Goal: Information Seeking & Learning: Learn about a topic

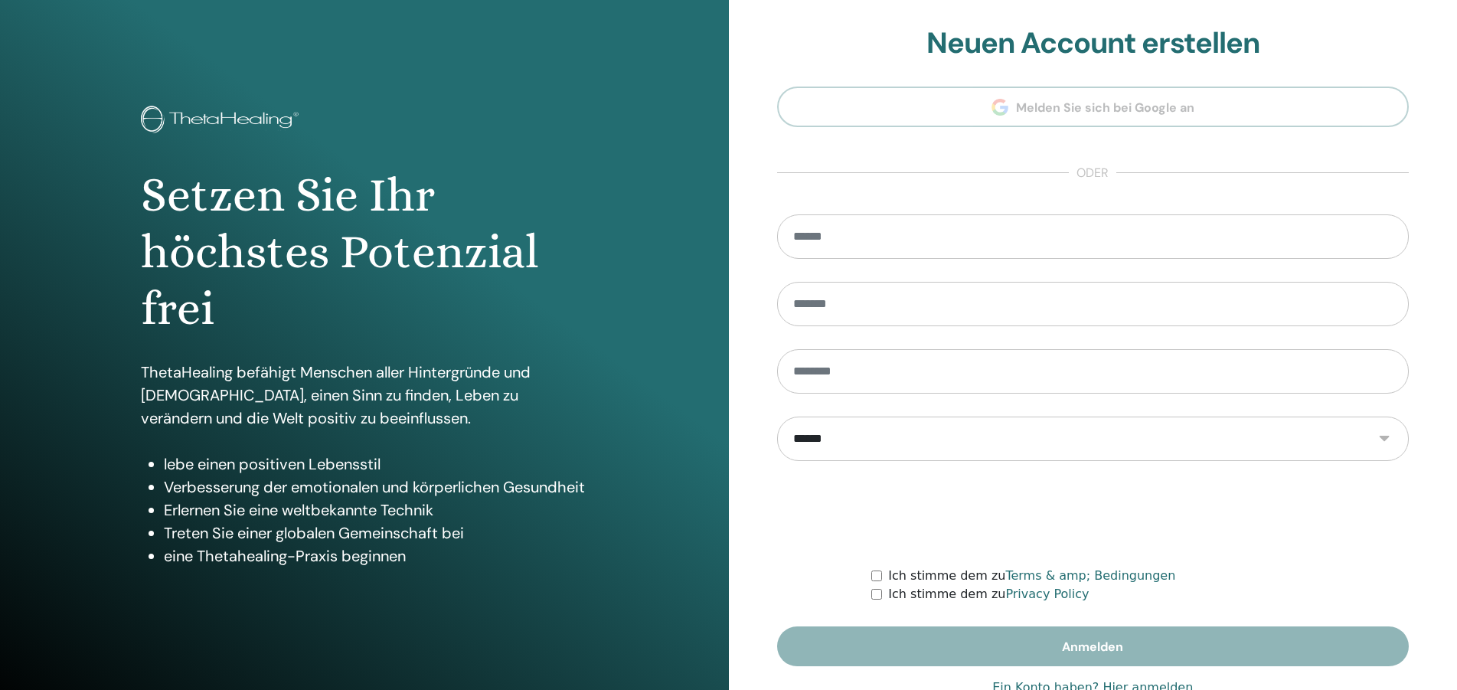
click at [1151, 682] on link "Ein Konto haben? Hier anmelden" at bounding box center [1092, 687] width 201 height 18
type input "**********"
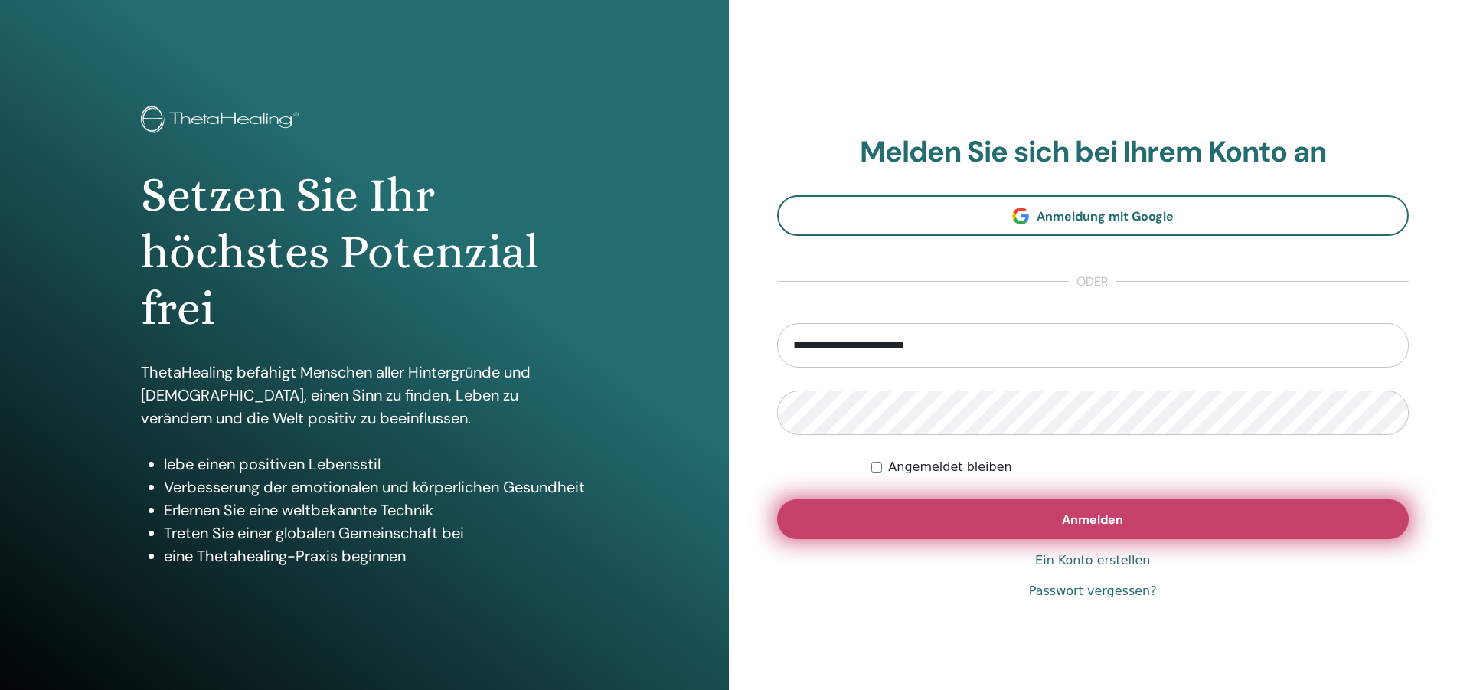
click at [1134, 515] on button "Anmelden" at bounding box center [1093, 519] width 633 height 40
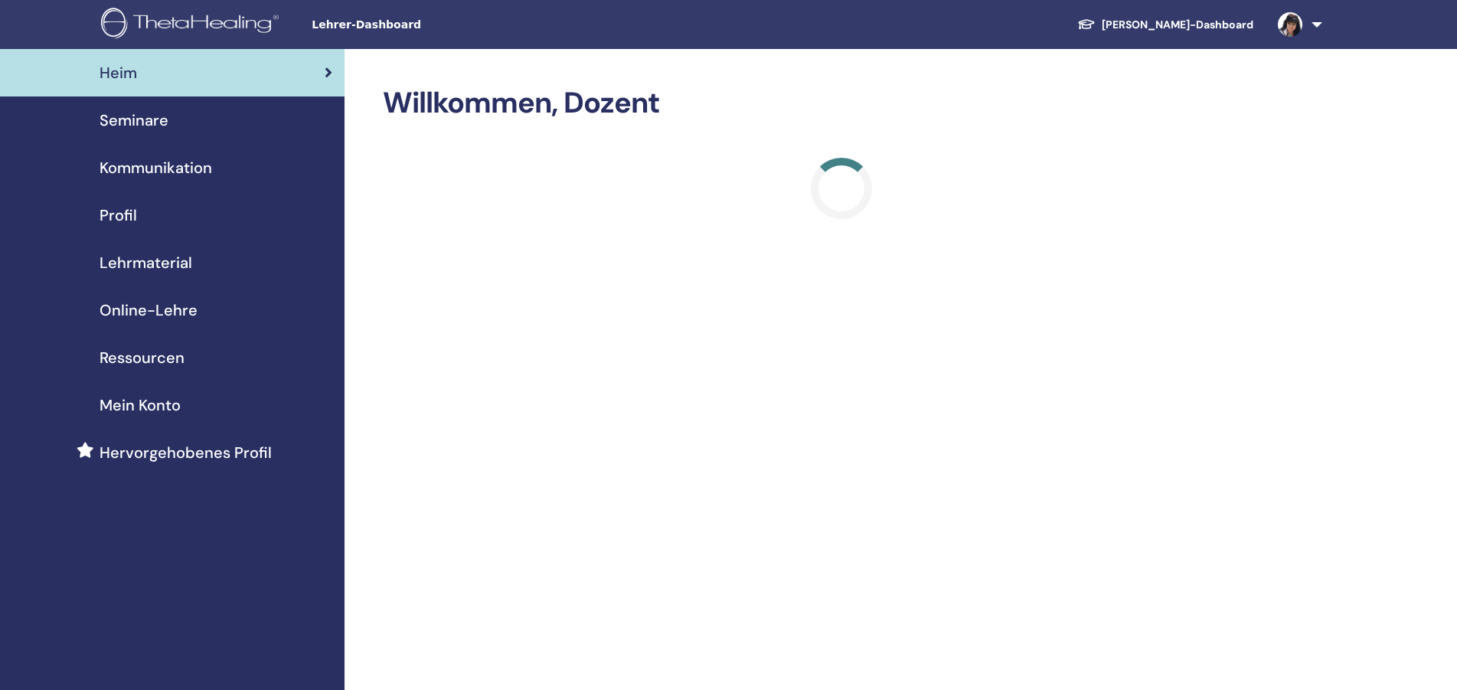
click at [181, 306] on span "Online-Lehre" at bounding box center [149, 310] width 98 height 23
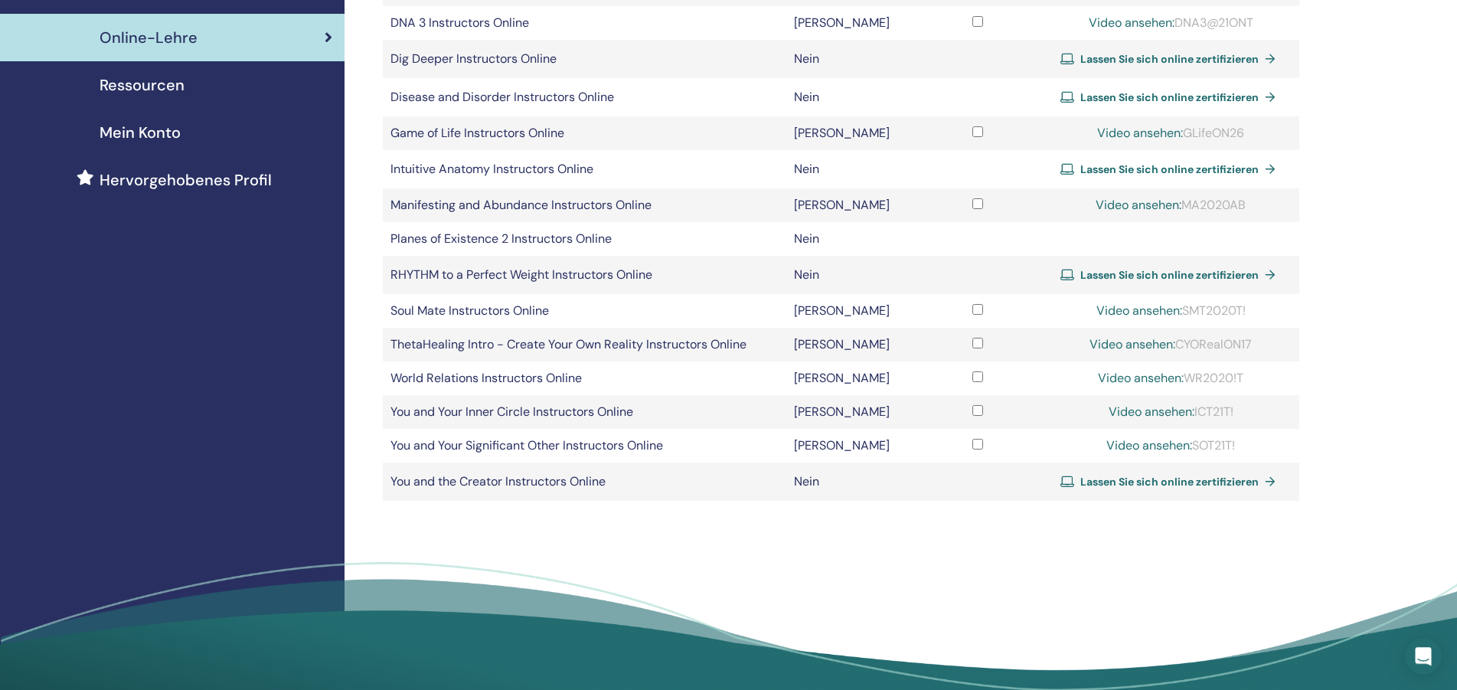
scroll to position [260, 0]
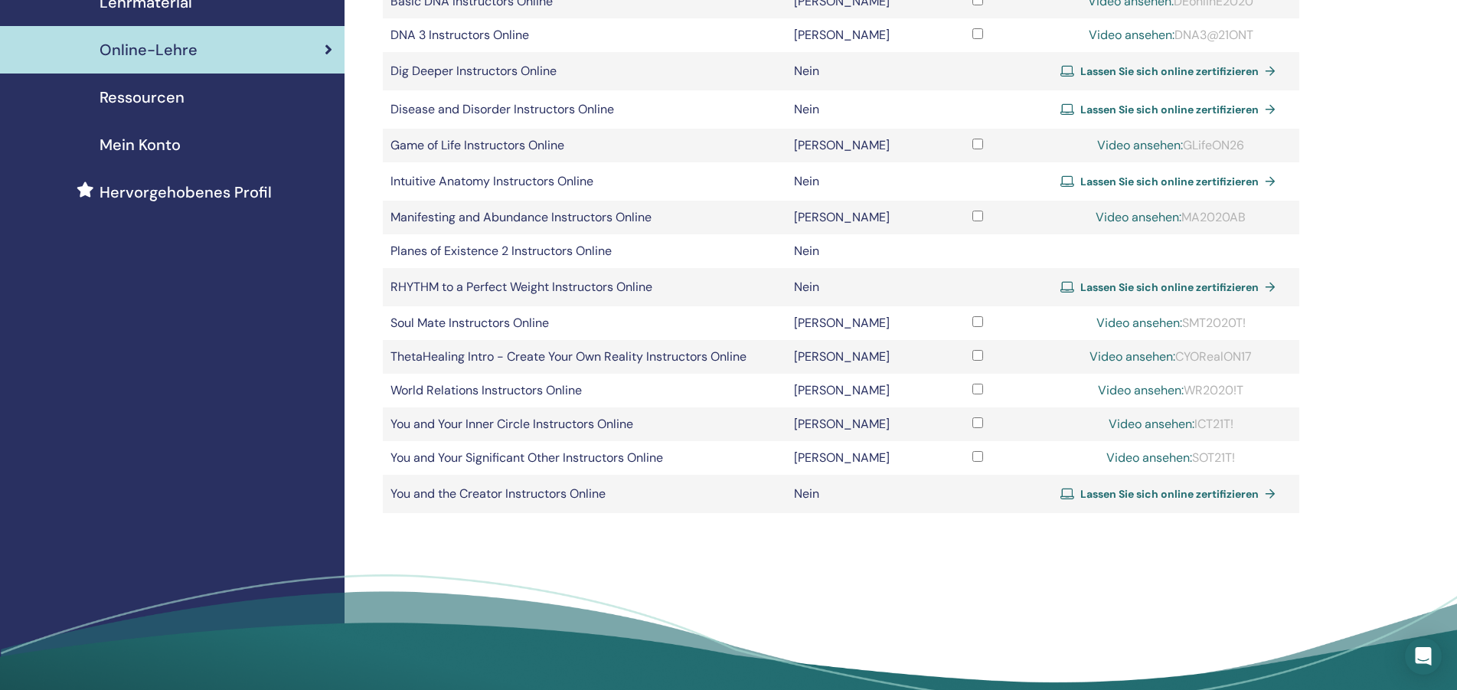
click at [1134, 320] on link "Video ansehen:" at bounding box center [1140, 323] width 86 height 16
click at [1244, 320] on div "Video ansehen: SMT2020T!" at bounding box center [1172, 323] width 242 height 18
click at [1221, 324] on div "Video ansehen: SMT2020T!" at bounding box center [1172, 323] width 242 height 18
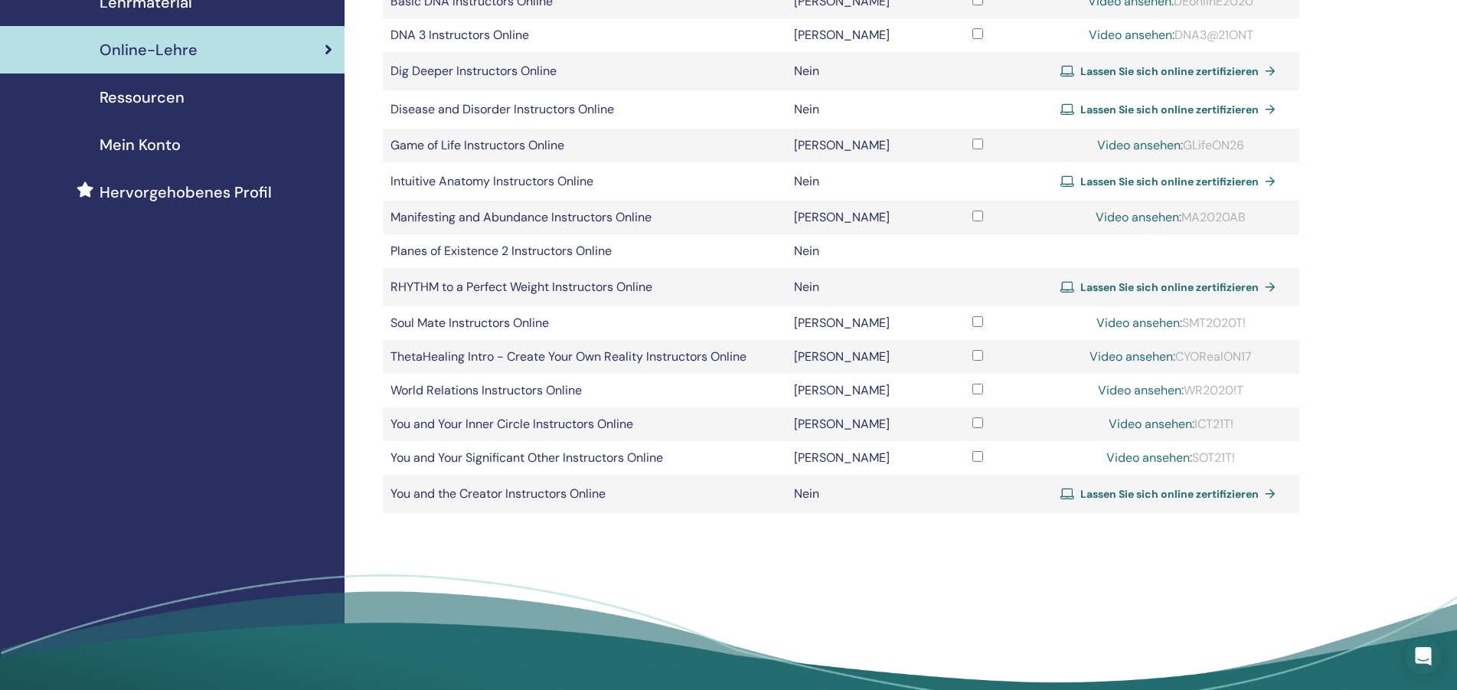
click at [1221, 323] on div "Video ansehen: SMT2020T!" at bounding box center [1172, 323] width 242 height 18
copy div "SMT2020T"
click at [1139, 319] on link "Video ansehen:" at bounding box center [1140, 323] width 86 height 16
drag, startPoint x: 1188, startPoint y: 320, endPoint x: 1251, endPoint y: 329, distance: 64.1
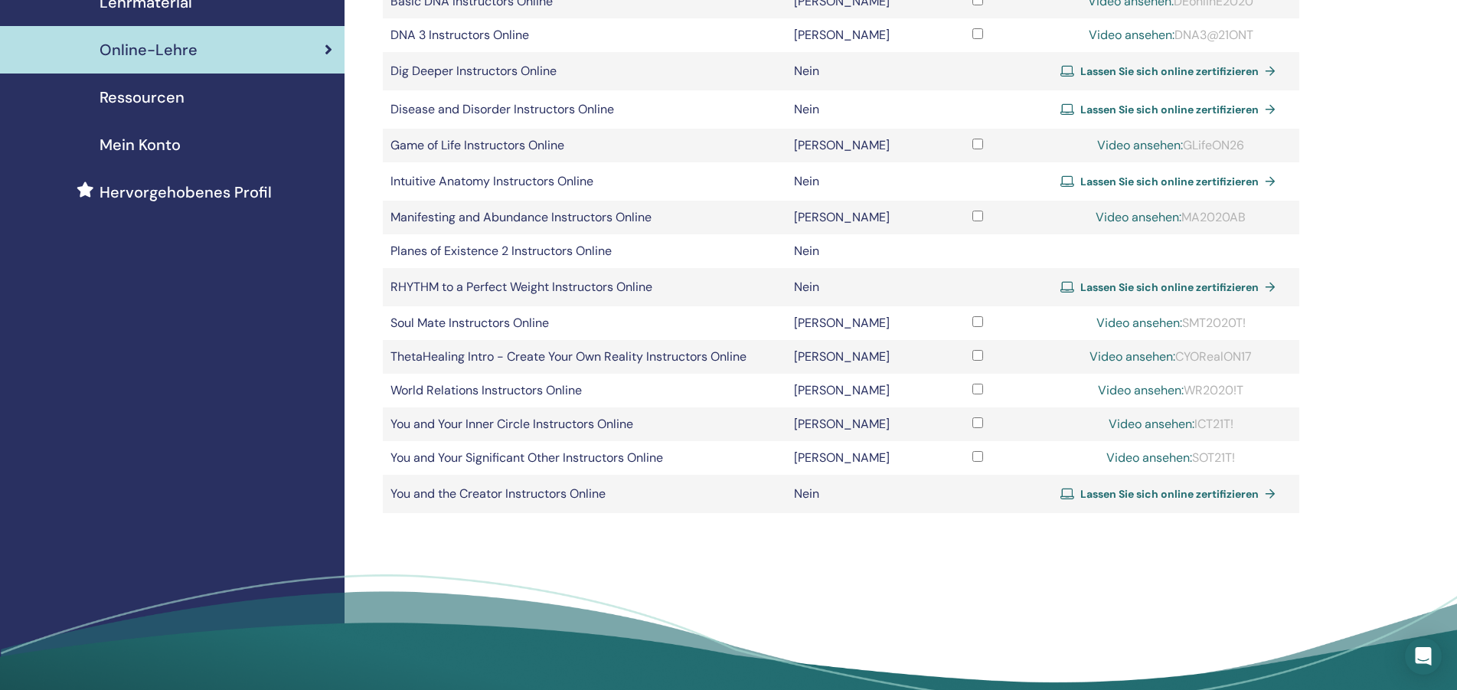
click at [1251, 329] on div "Video ansehen: SMT2020T!" at bounding box center [1172, 323] width 242 height 18
copy div "SMT2020T!"
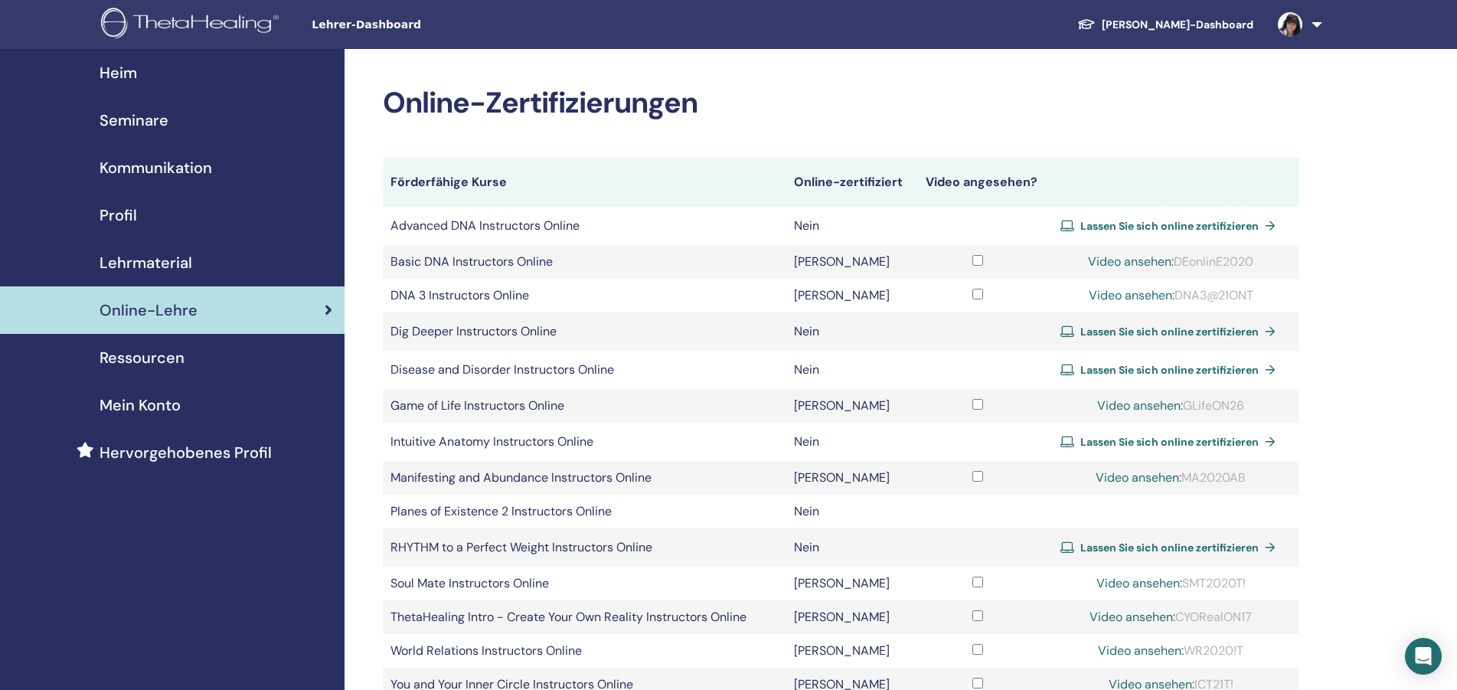
scroll to position [260, 0]
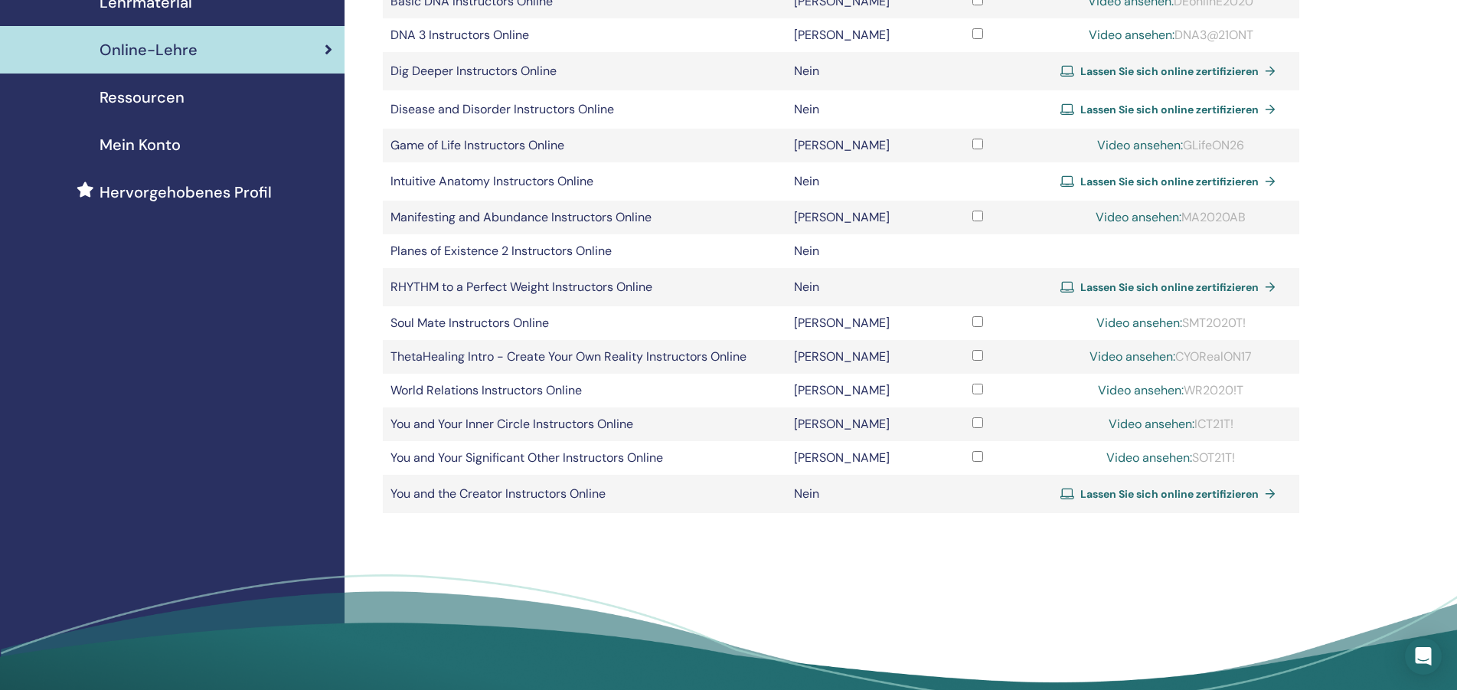
click at [1110, 320] on link "Video ansehen:" at bounding box center [1140, 323] width 86 height 16
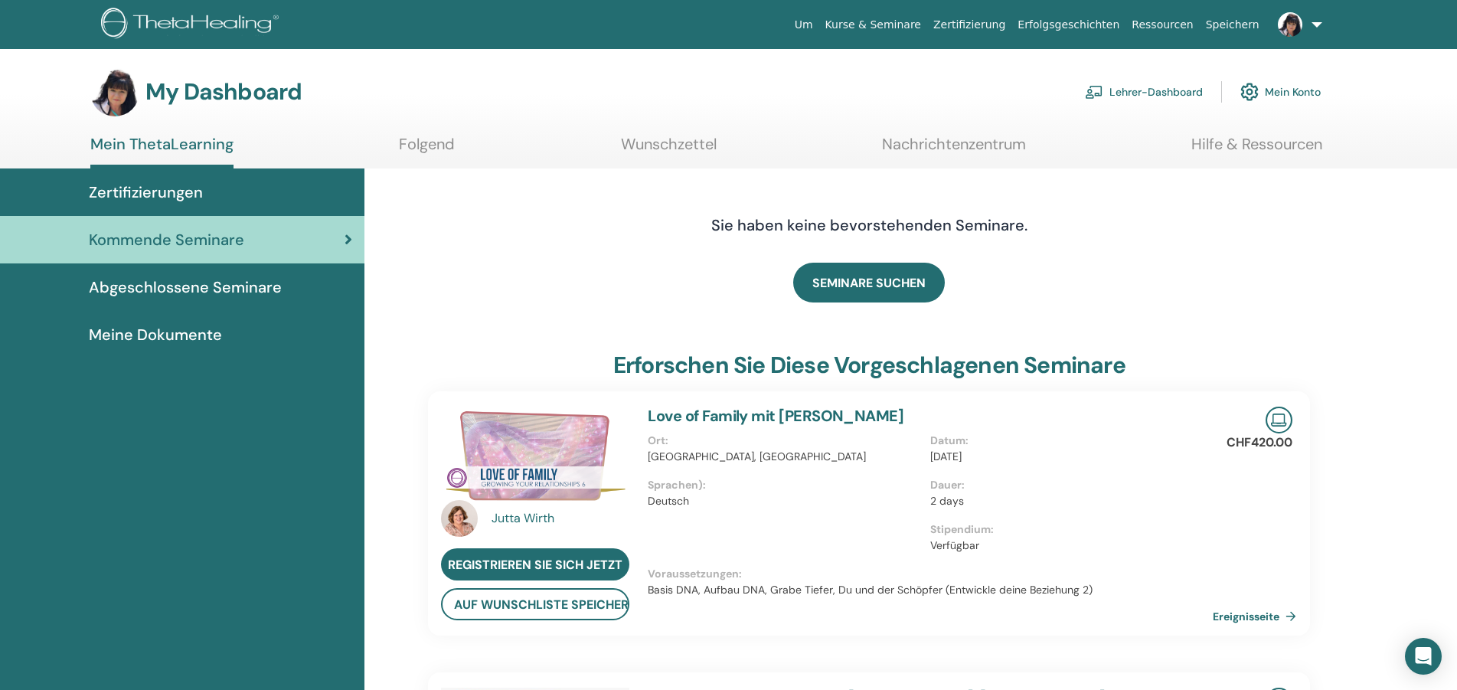
click at [1152, 82] on link "Lehrer-Dashboard" at bounding box center [1144, 92] width 118 height 34
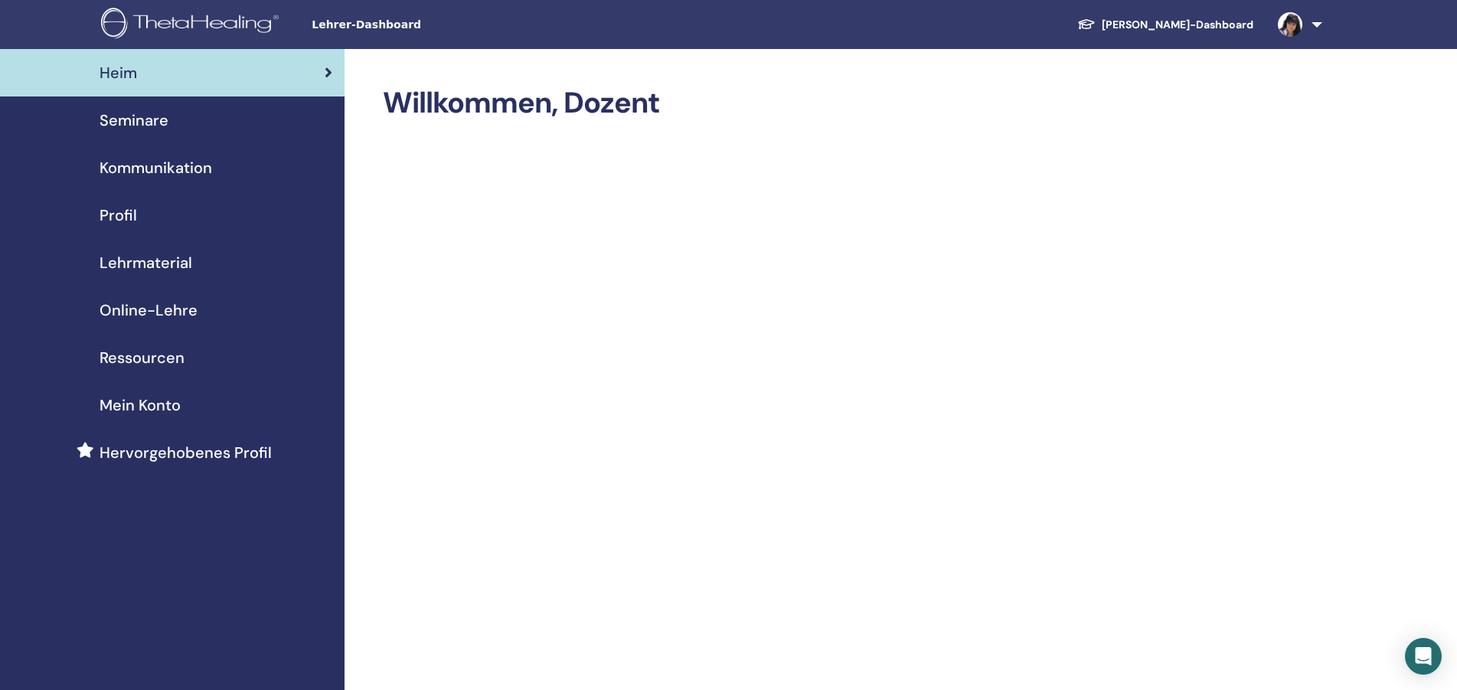
click at [156, 310] on span "Online-Lehre" at bounding box center [149, 310] width 98 height 23
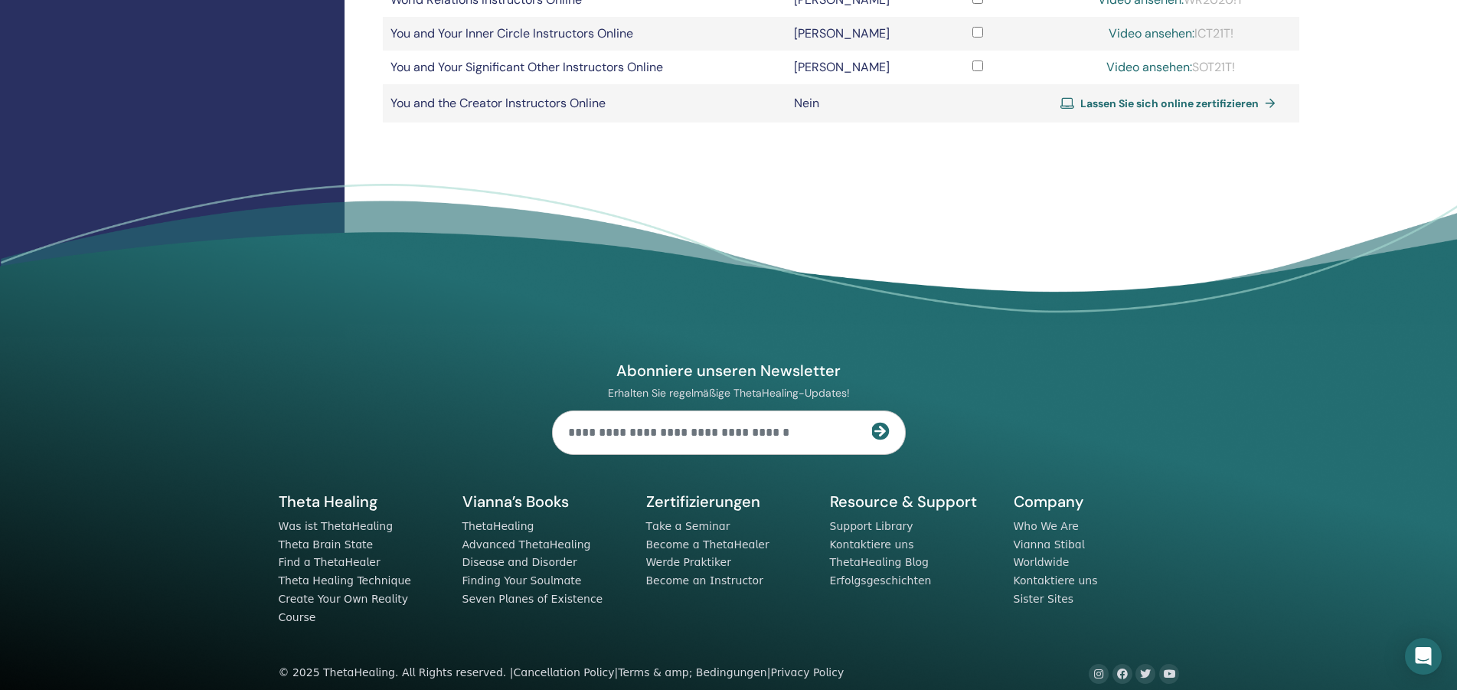
scroll to position [338, 0]
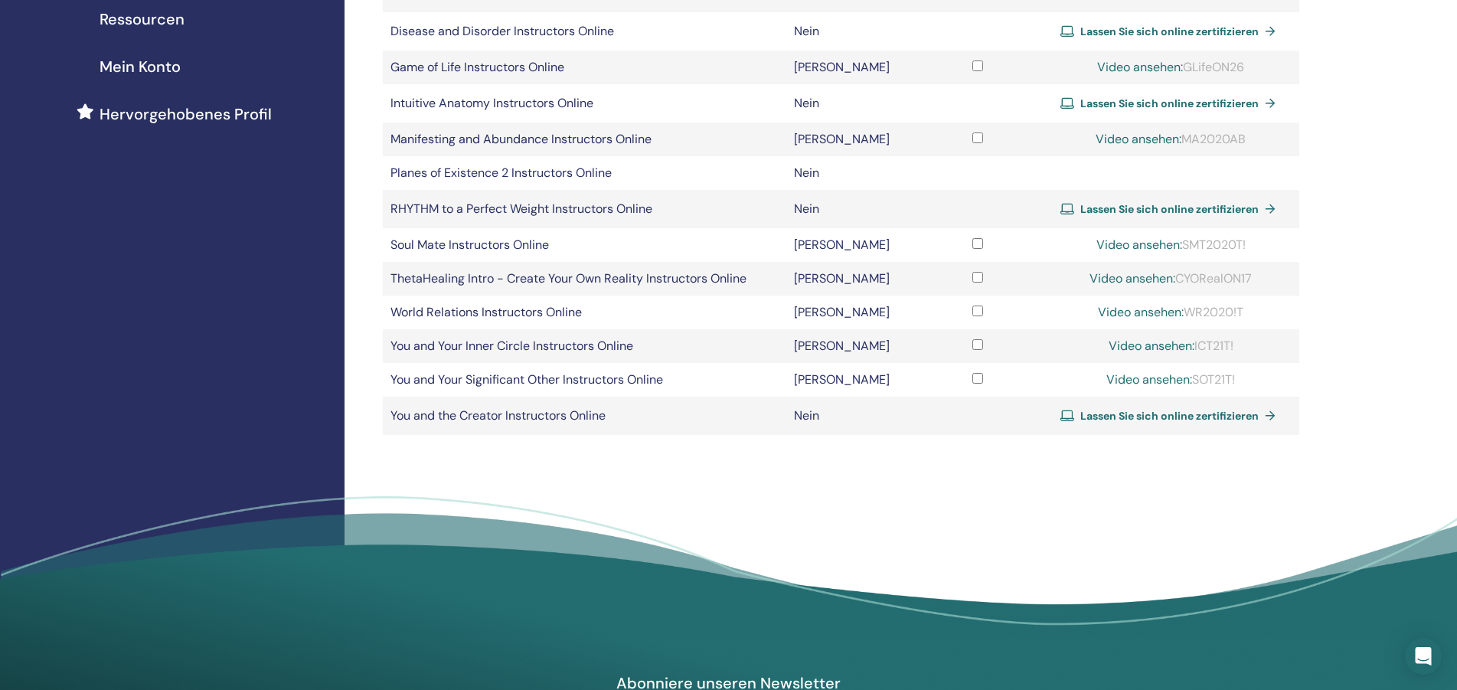
click at [1336, 40] on div "Online-Zertifizierungen Förderfähige Kurse Online-zertifiziert Video angesehen?…" at bounding box center [891, 180] width 1093 height 939
